Goal: Task Accomplishment & Management: Manage account settings

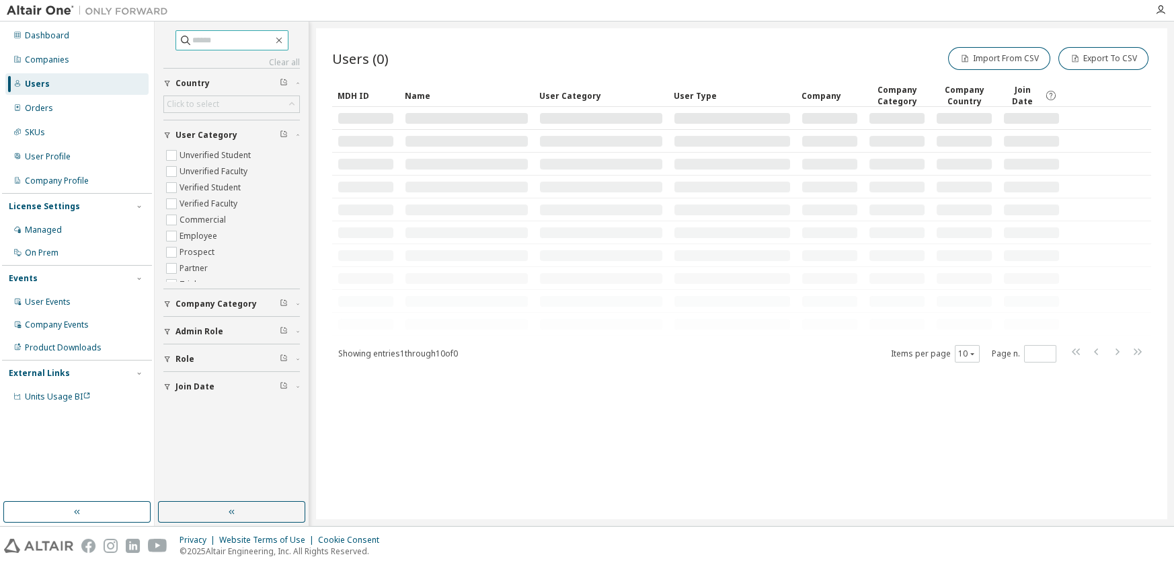
click at [215, 38] on input "text" at bounding box center [232, 40] width 81 height 13
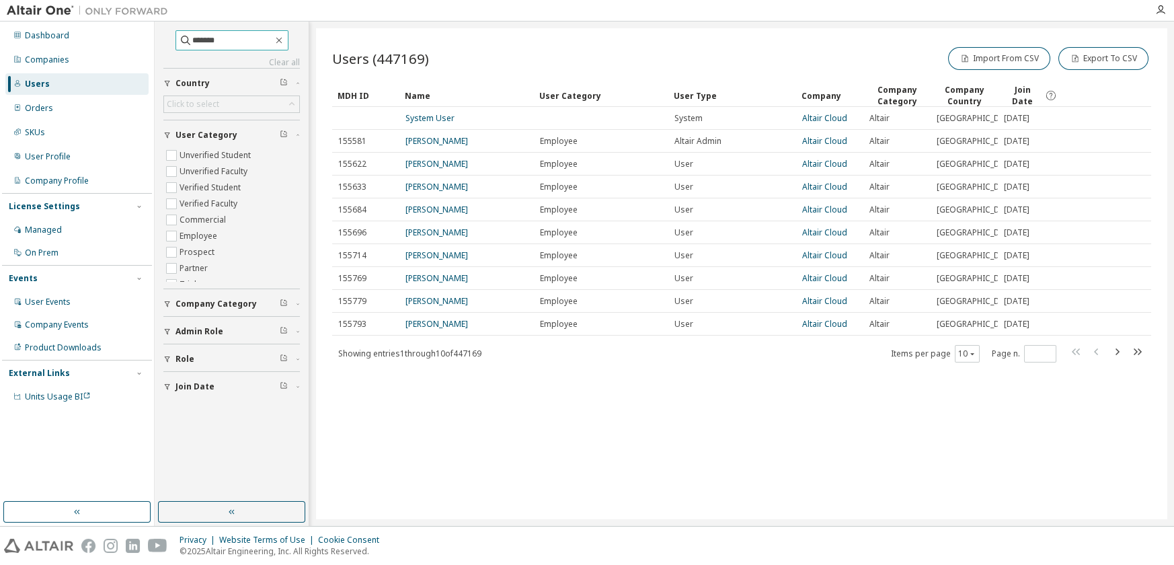
type input "*******"
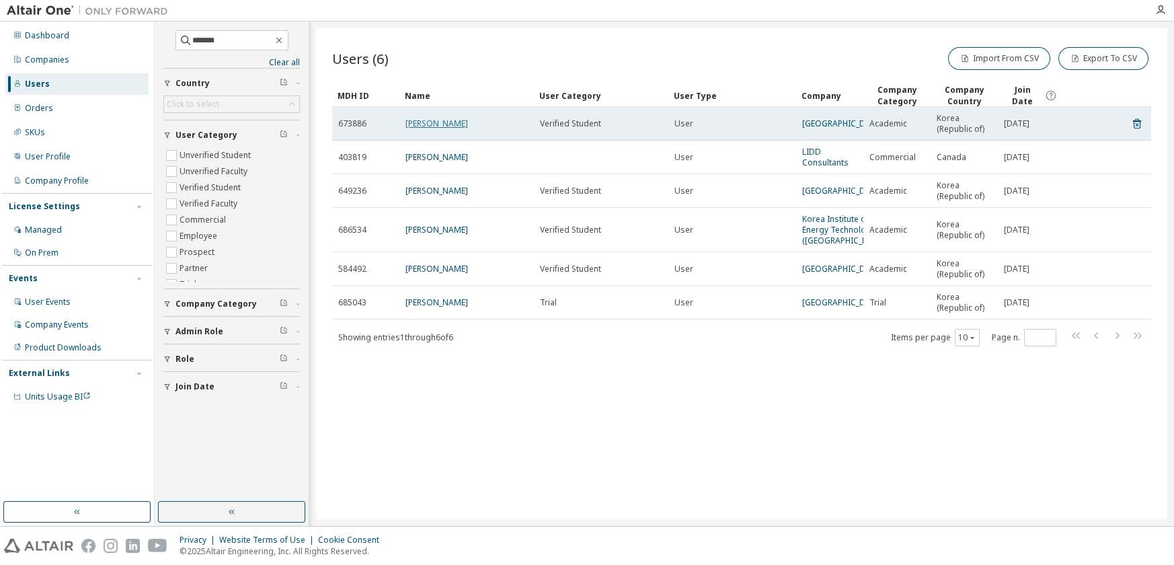
click at [447, 118] on link "minsang Cho" at bounding box center [436, 123] width 63 height 11
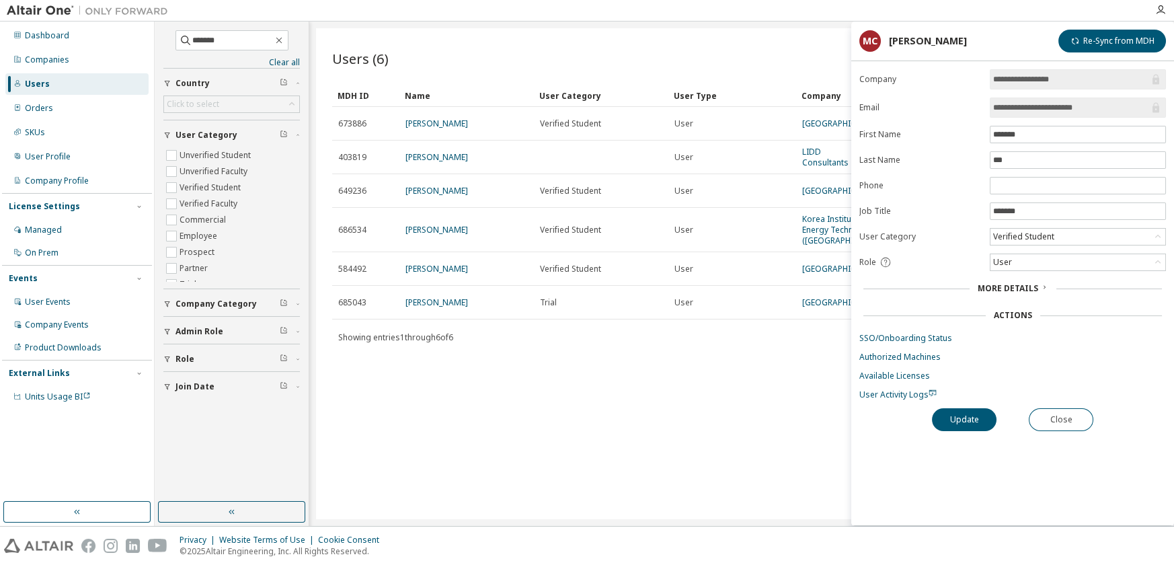
click at [980, 288] on span "More Details" at bounding box center [1008, 287] width 61 height 11
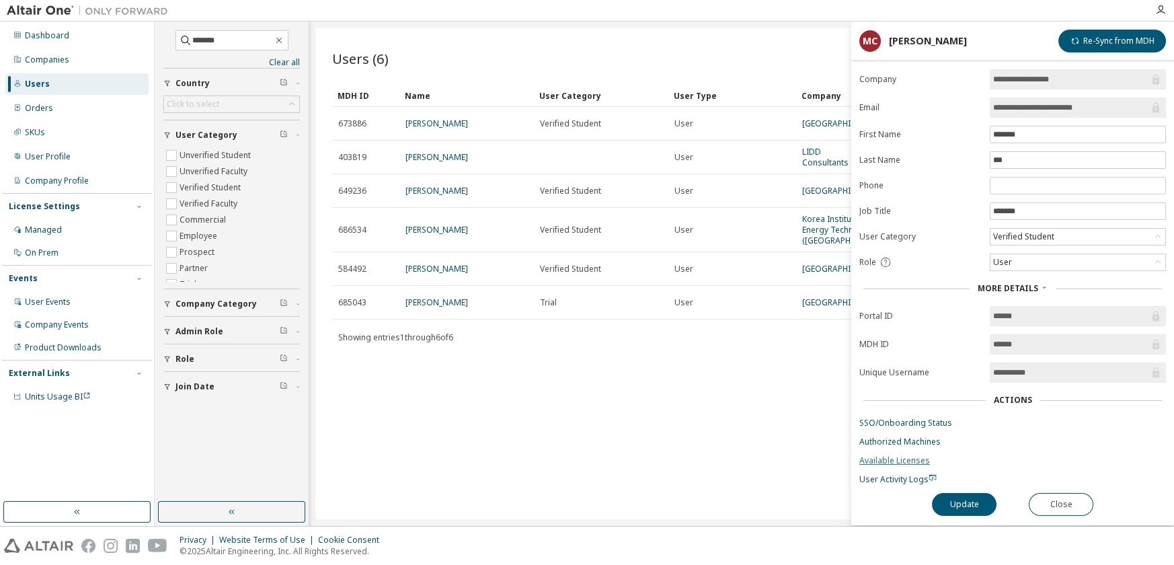
click at [924, 456] on link "Available Licenses" at bounding box center [1012, 460] width 307 height 11
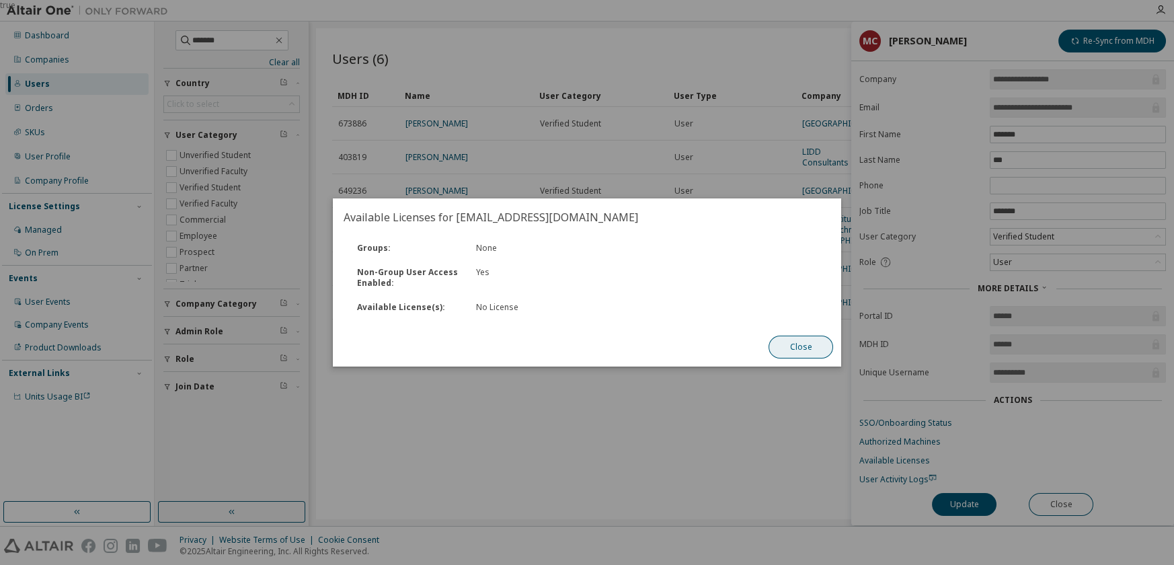
click at [819, 353] on button "Close" at bounding box center [801, 347] width 65 height 23
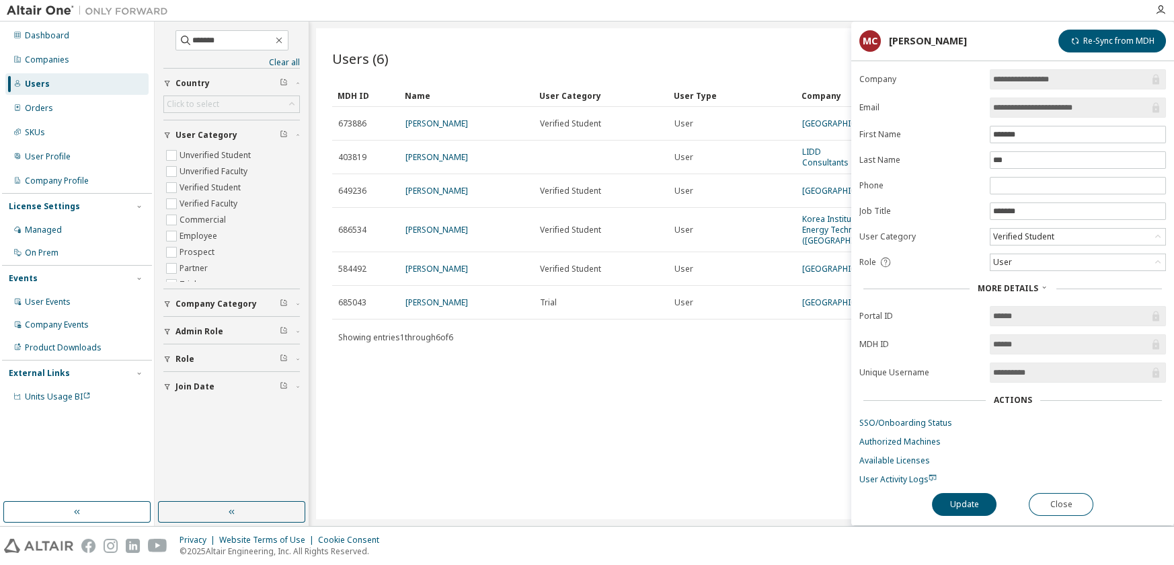
click at [724, 419] on div "Users (6) Import From CSV Export To CSV Clear Load Save Save As Field Operator …" at bounding box center [741, 273] width 851 height 491
drag, startPoint x: 785, startPoint y: 49, endPoint x: 828, endPoint y: 111, distance: 75.4
click at [785, 51] on div "Import From CSV Export To CSV" at bounding box center [947, 58] width 410 height 28
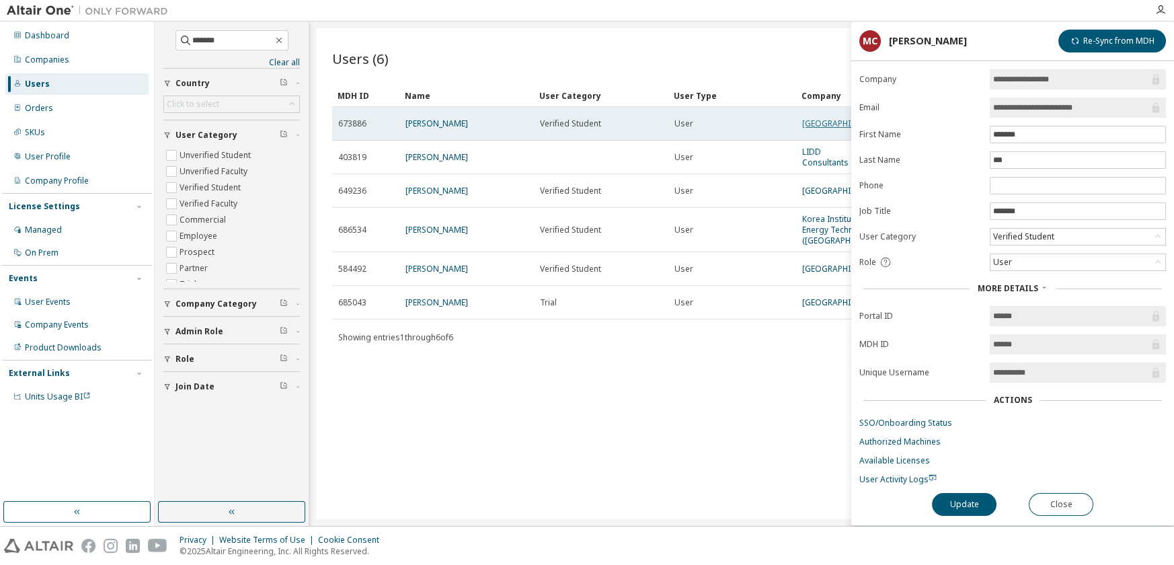
click at [830, 126] on link "Gachon University" at bounding box center [842, 123] width 81 height 11
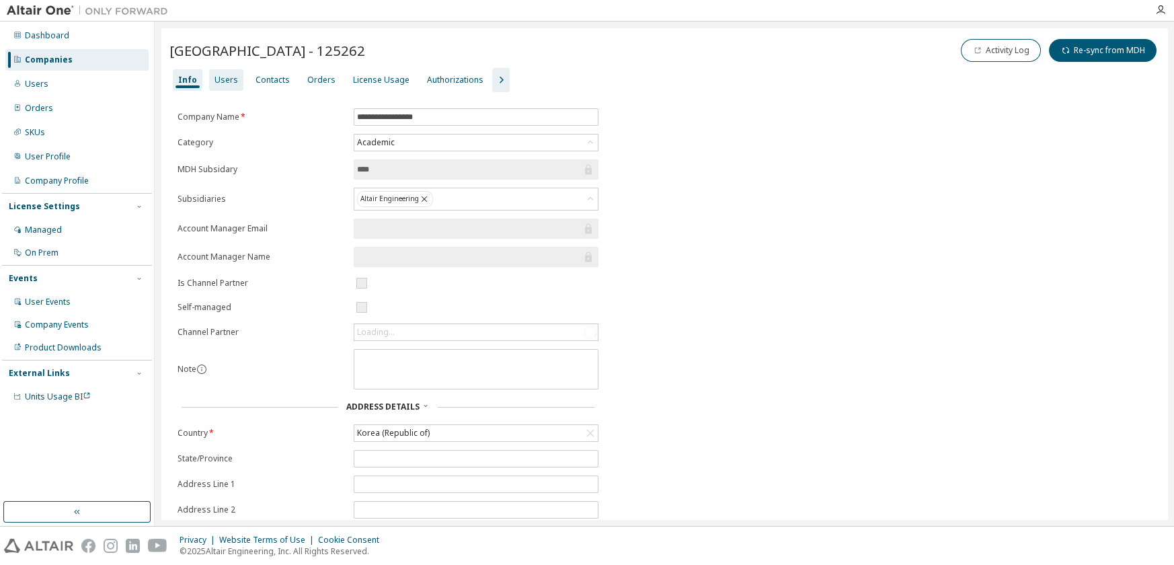
click at [227, 85] on div "Users" at bounding box center [226, 80] width 34 height 22
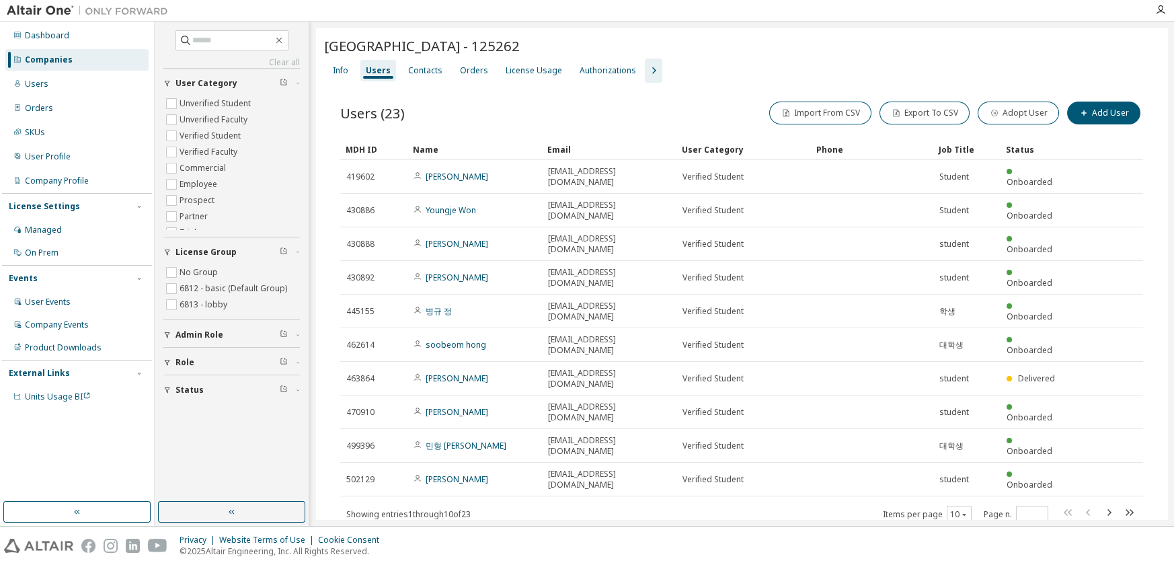
click at [1099, 504] on span at bounding box center [1098, 514] width 77 height 20
click at [1110, 504] on icon "button" at bounding box center [1109, 512] width 16 height 16
type input "*"
